Goal: Check status: Check status

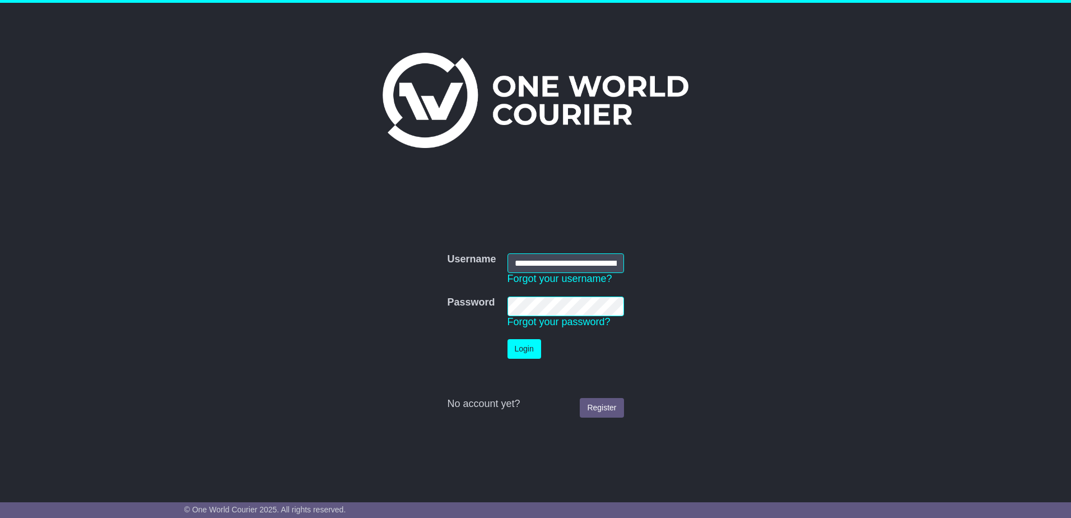
click at [528, 338] on td "Login" at bounding box center [566, 348] width 128 height 31
click at [528, 347] on button "Login" at bounding box center [525, 349] width 34 height 20
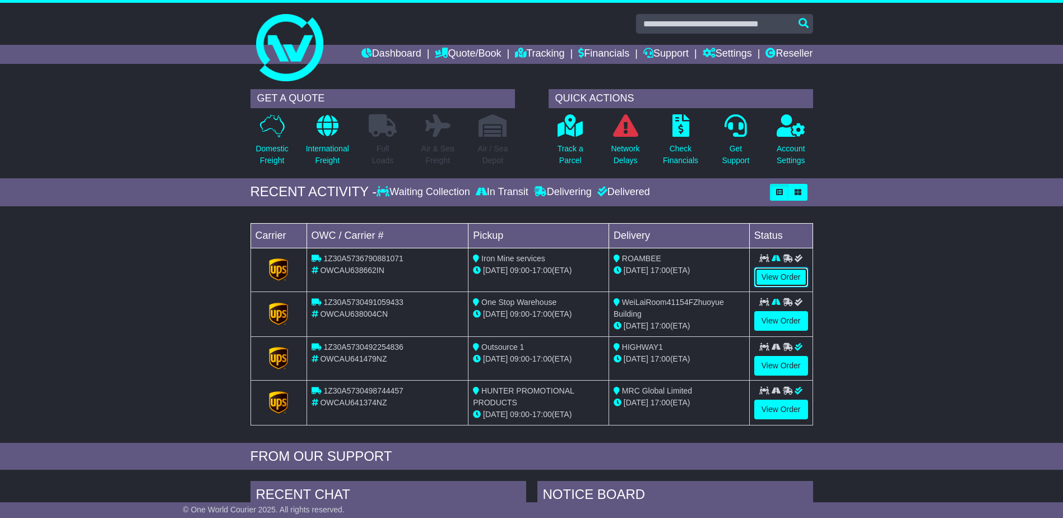
click at [784, 276] on link "View Order" at bounding box center [781, 277] width 54 height 20
click at [787, 326] on link "View Order" at bounding box center [781, 321] width 54 height 20
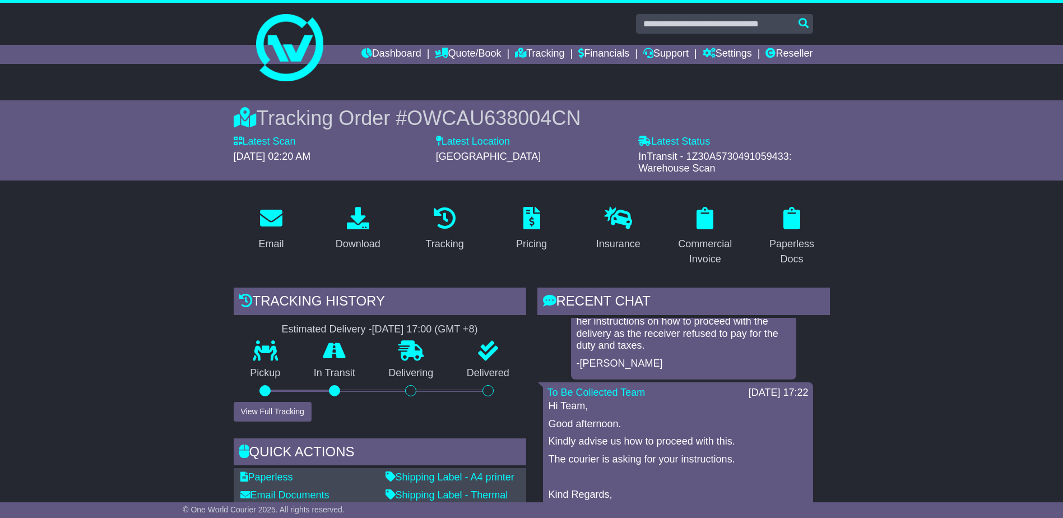
scroll to position [56, 0]
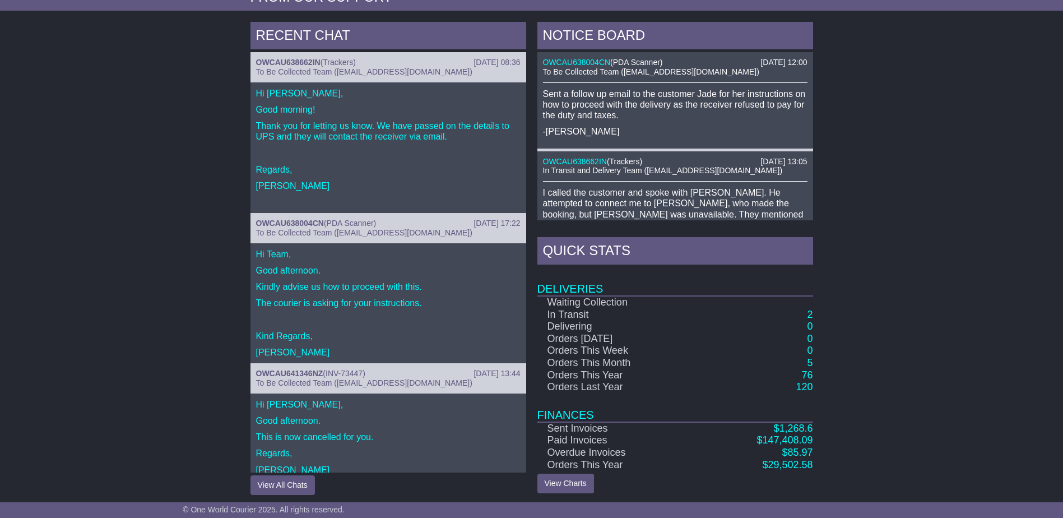
scroll to position [464, 0]
